Goal: Task Accomplishment & Management: Manage account settings

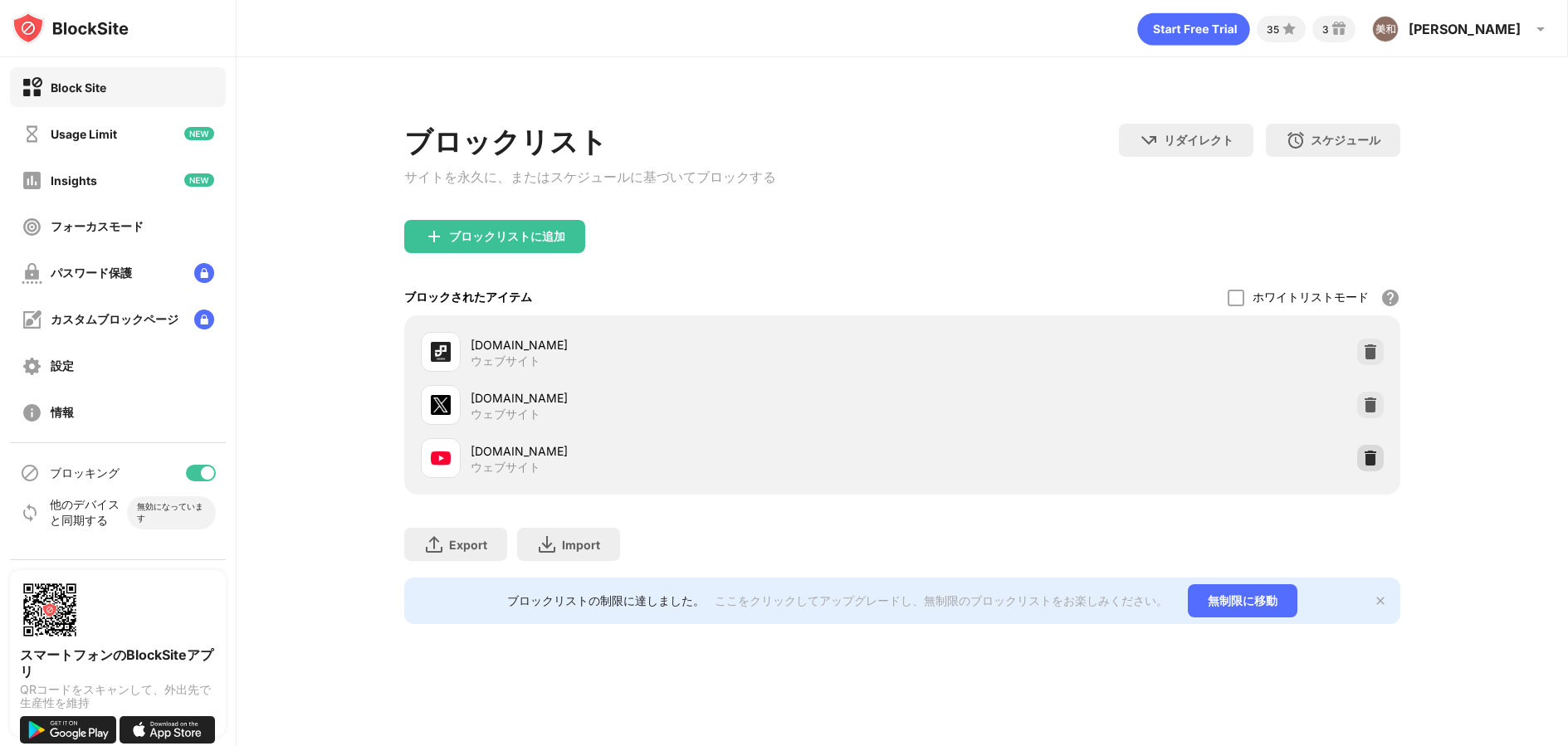
click at [1374, 466] on img at bounding box center [1370, 458] width 17 height 17
